Goal: Transaction & Acquisition: Purchase product/service

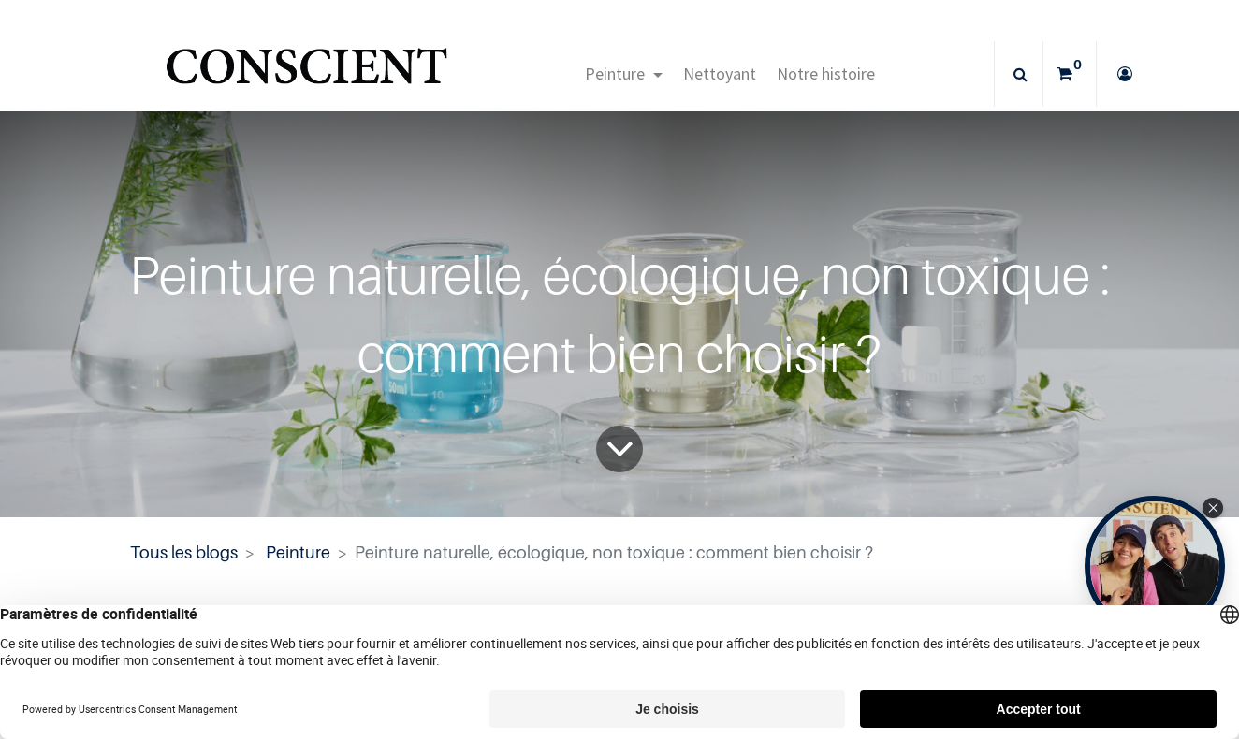
scroll to position [14, 0]
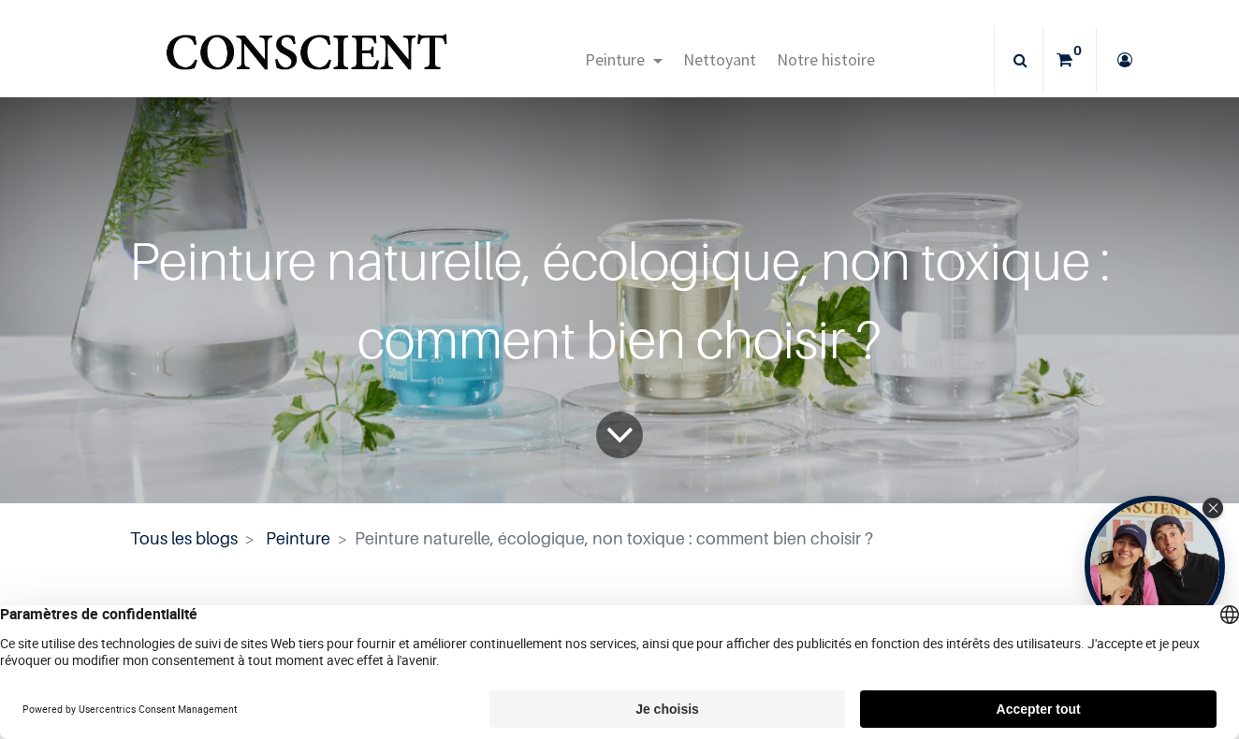
click at [998, 712] on button "Accepter tout" at bounding box center [1038, 709] width 357 height 37
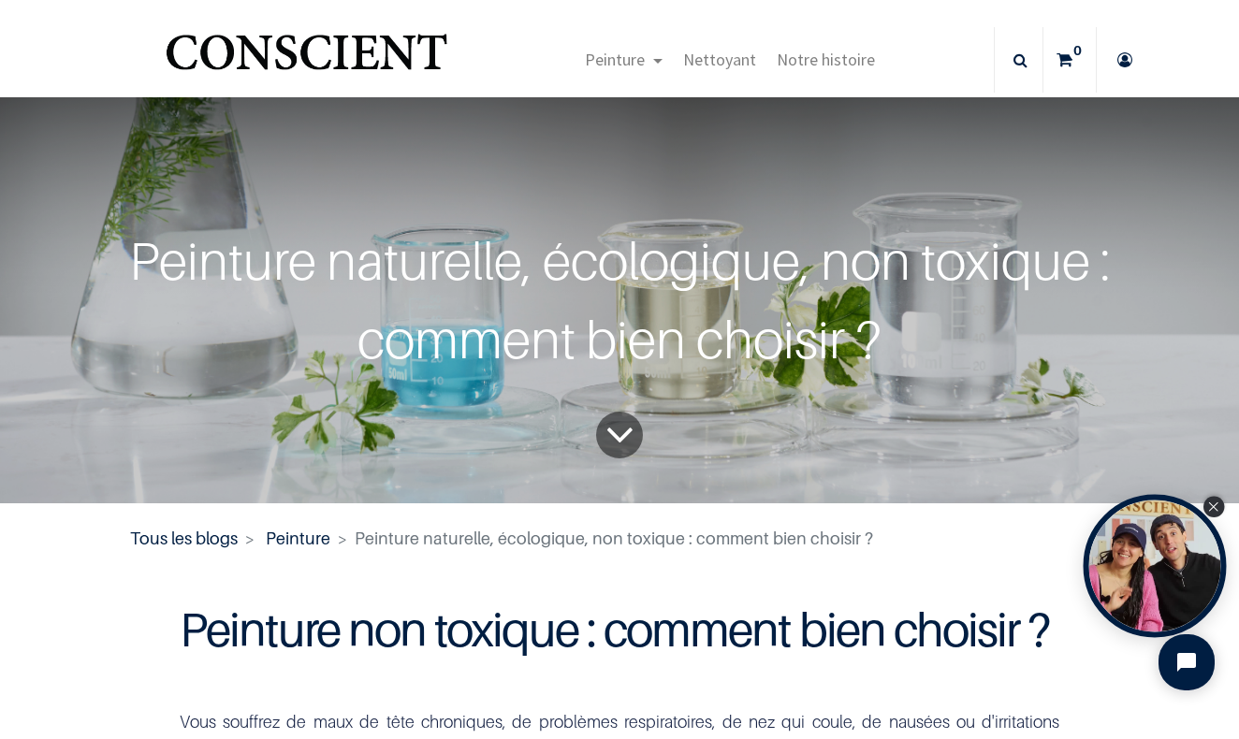
click at [1214, 504] on icon "Close Tolstoy widget" at bounding box center [1213, 507] width 10 height 9
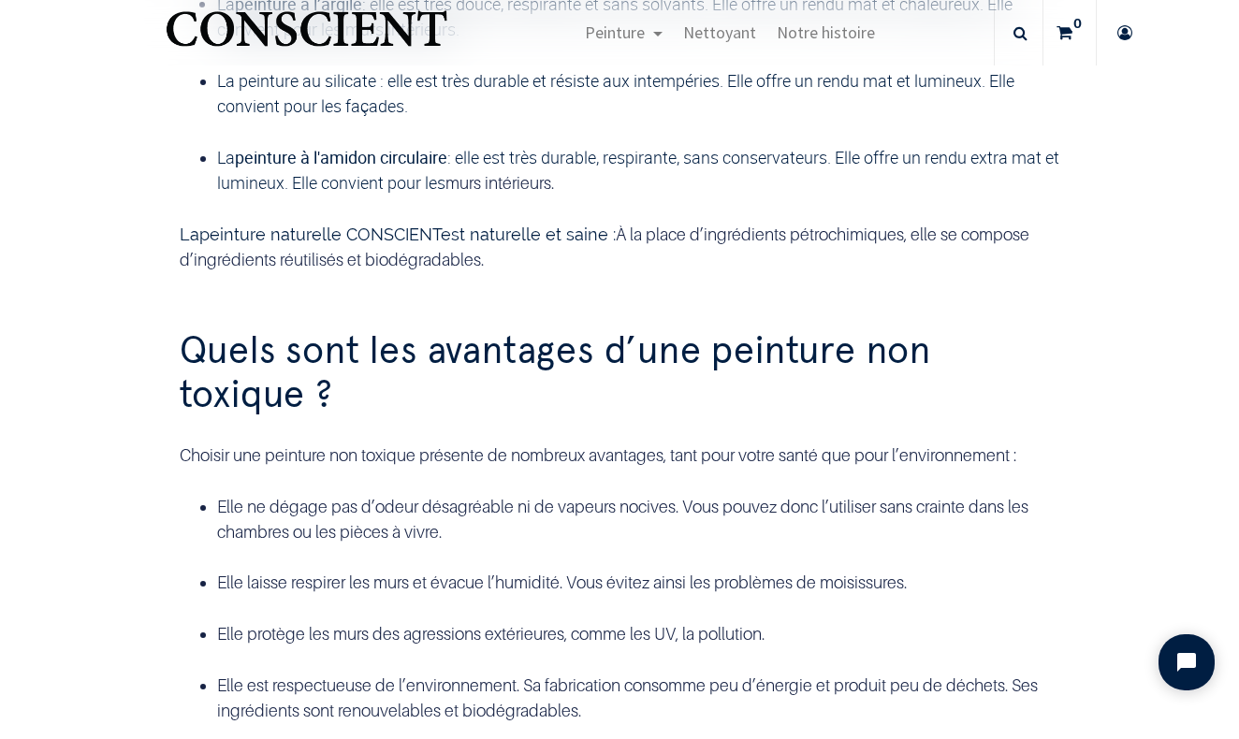
scroll to position [2120, 0]
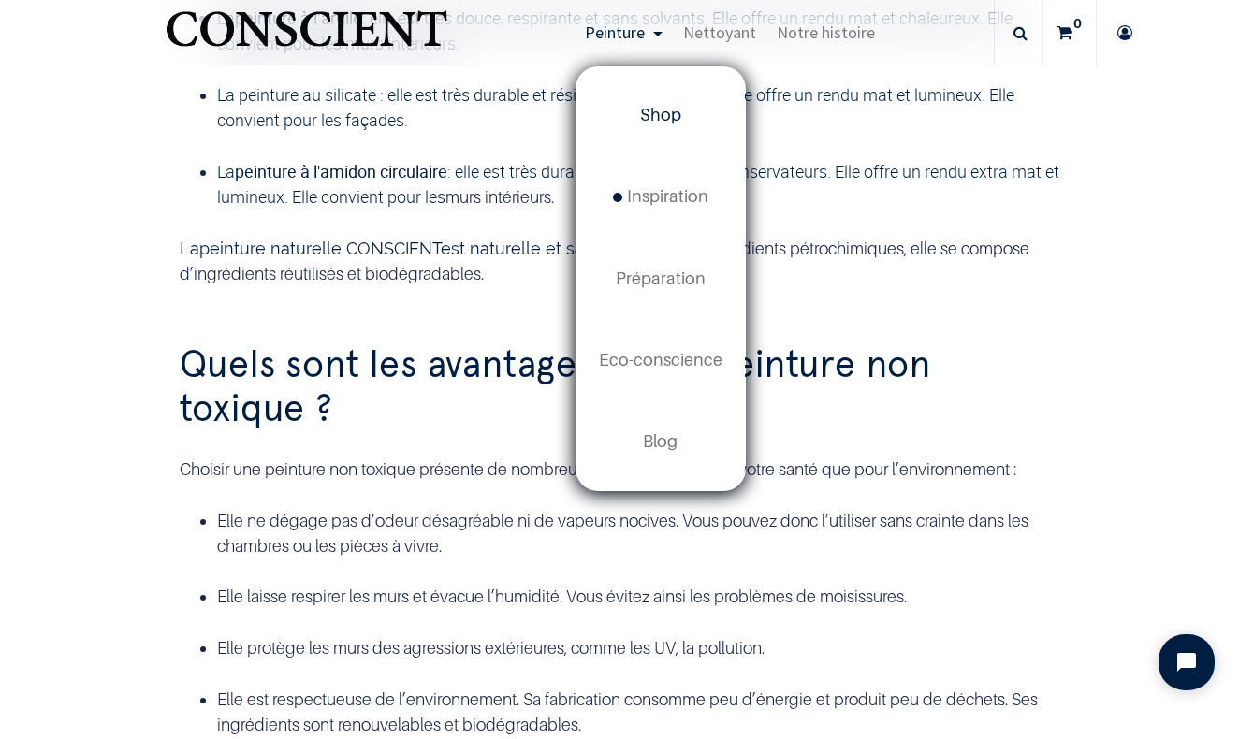
click at [656, 102] on link "Shop" at bounding box center [660, 115] width 168 height 81
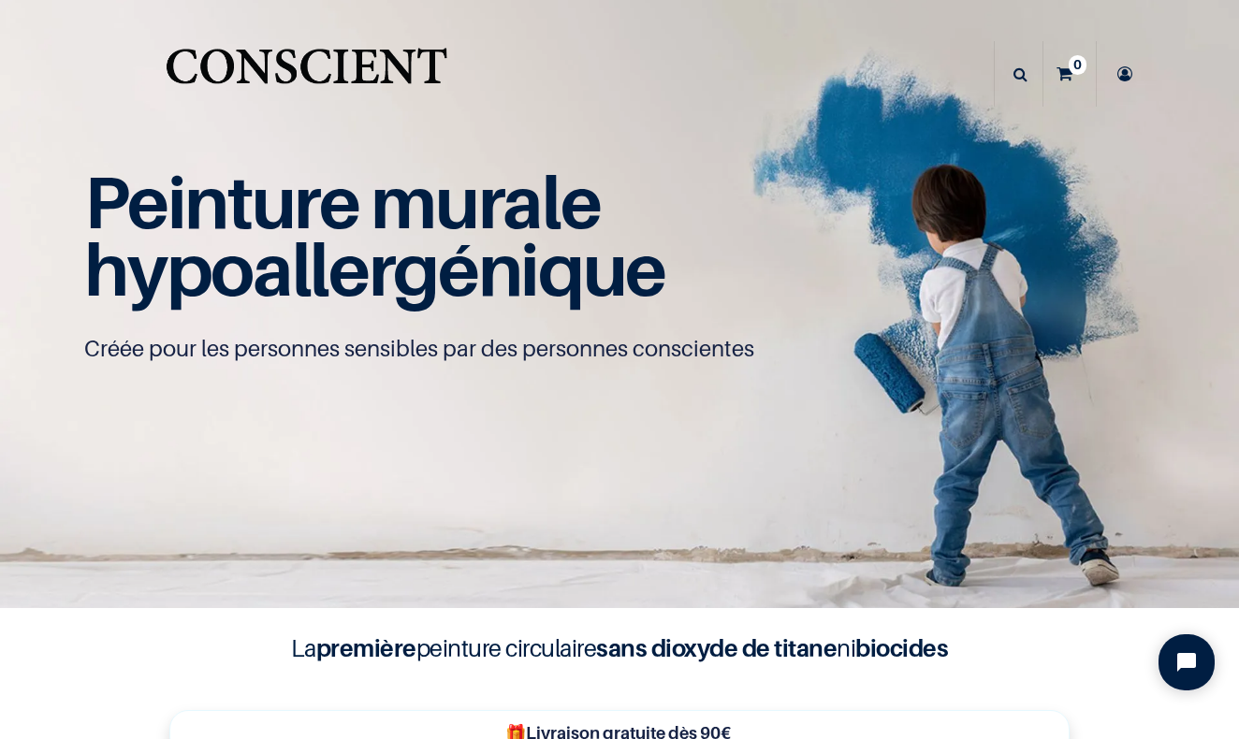
scroll to position [1, 0]
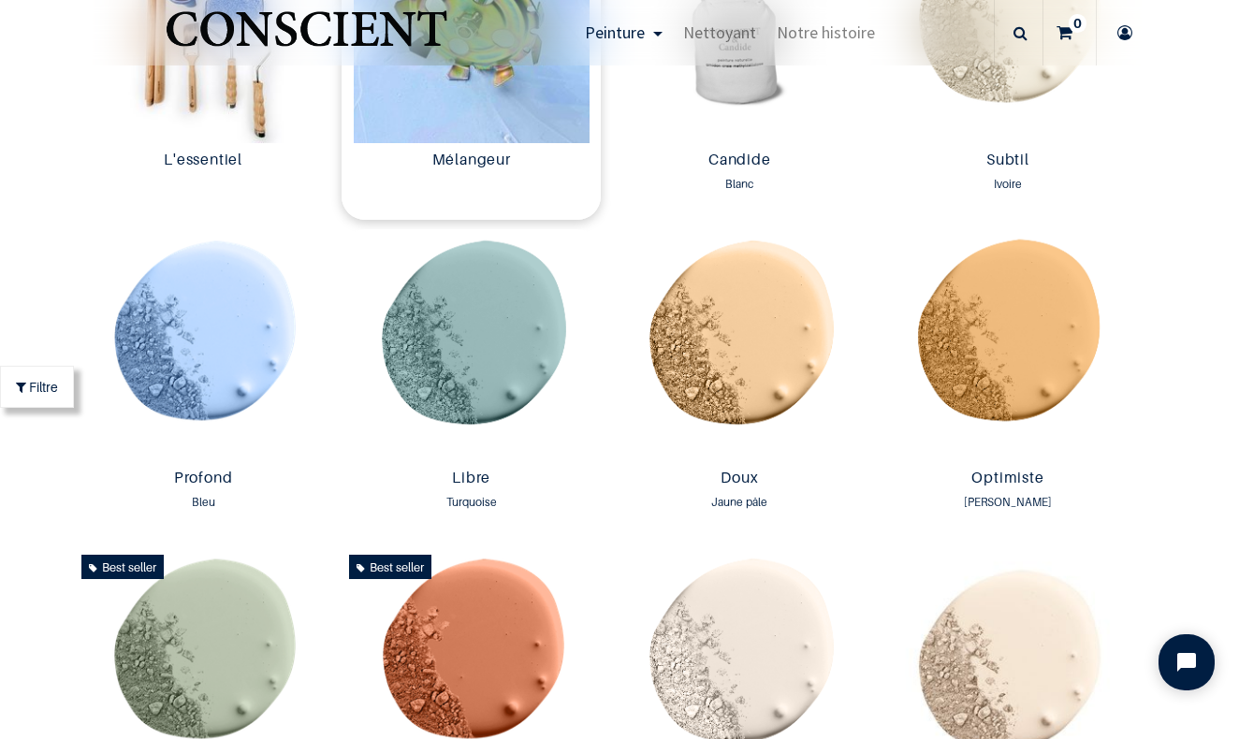
scroll to position [1125, 0]
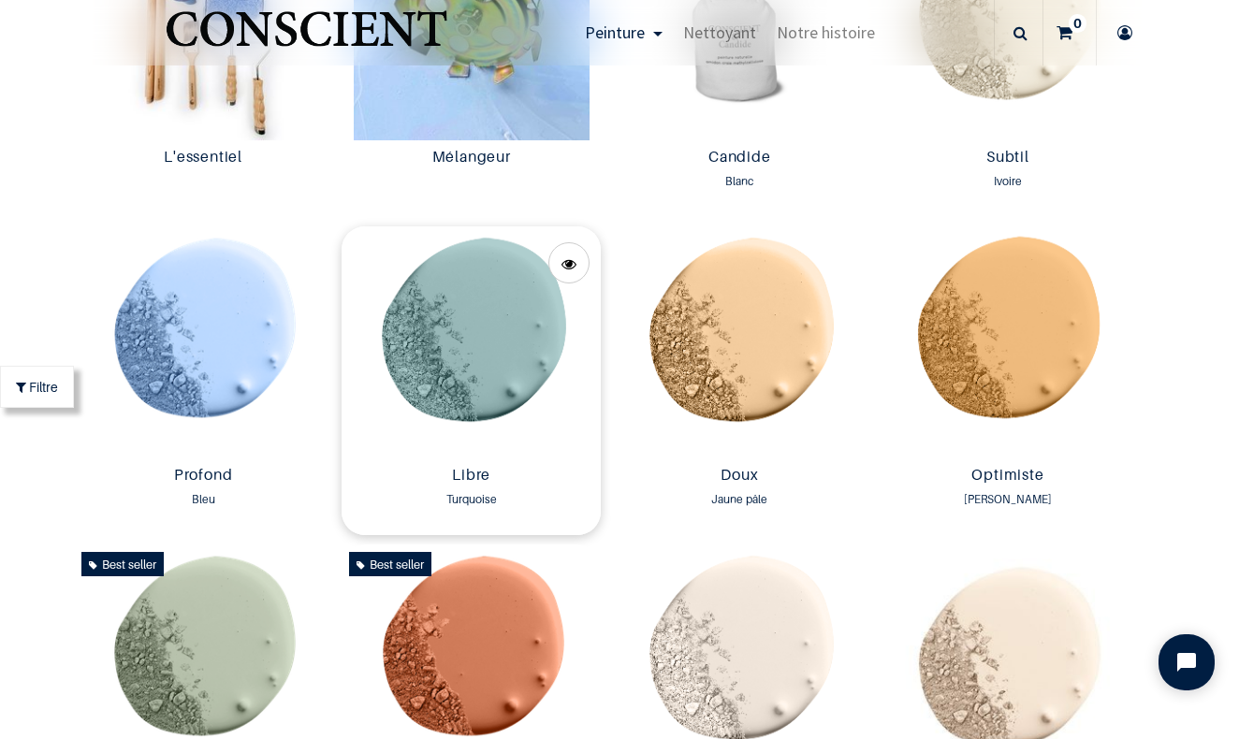
click at [515, 377] on img at bounding box center [471, 342] width 259 height 232
